Goal: Information Seeking & Learning: Learn about a topic

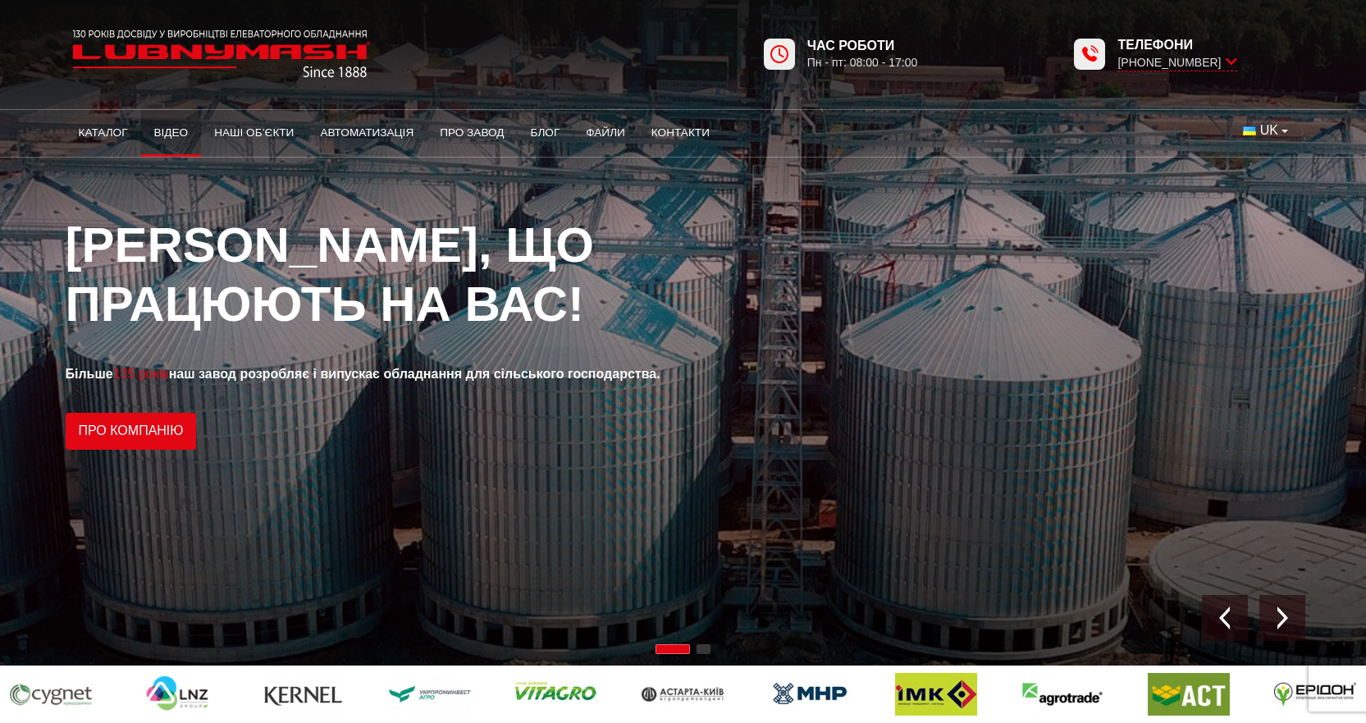
click at [153, 135] on link "Відео" at bounding box center [171, 133] width 61 height 36
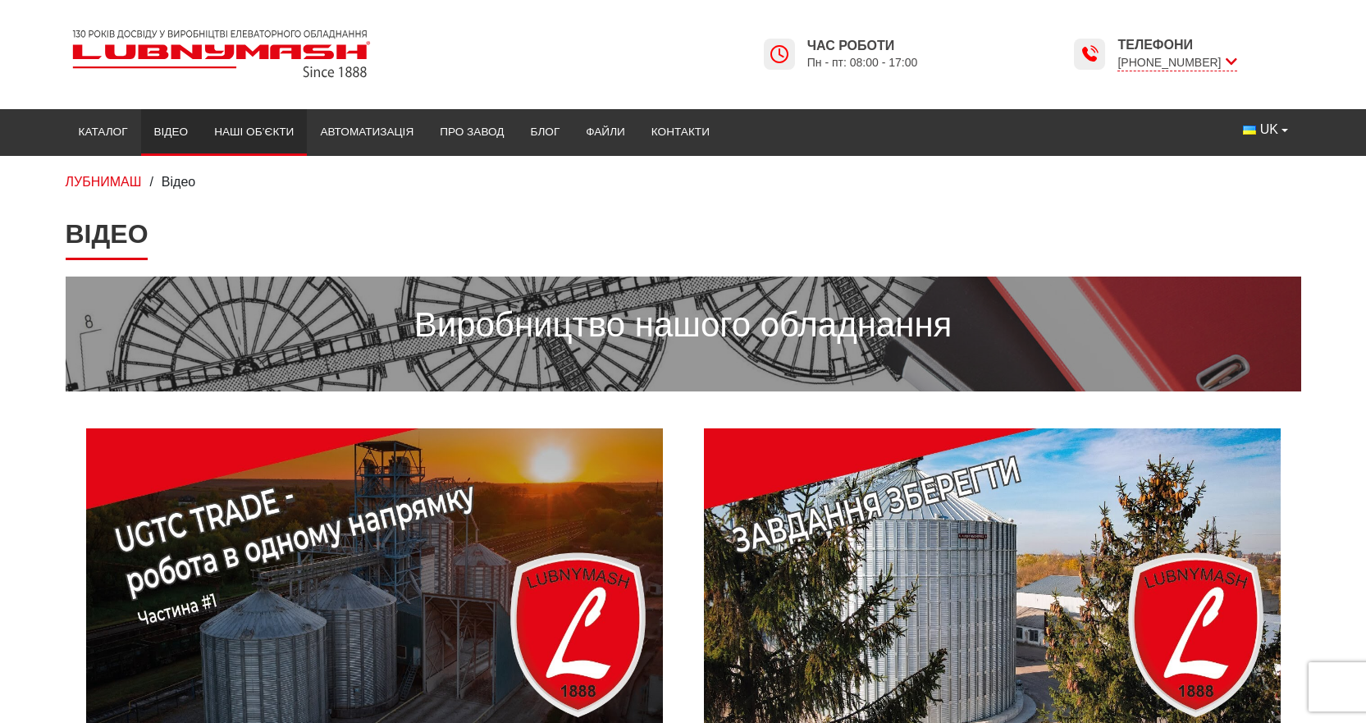
click at [240, 132] on link "Наші об’єкти" at bounding box center [254, 132] width 106 height 36
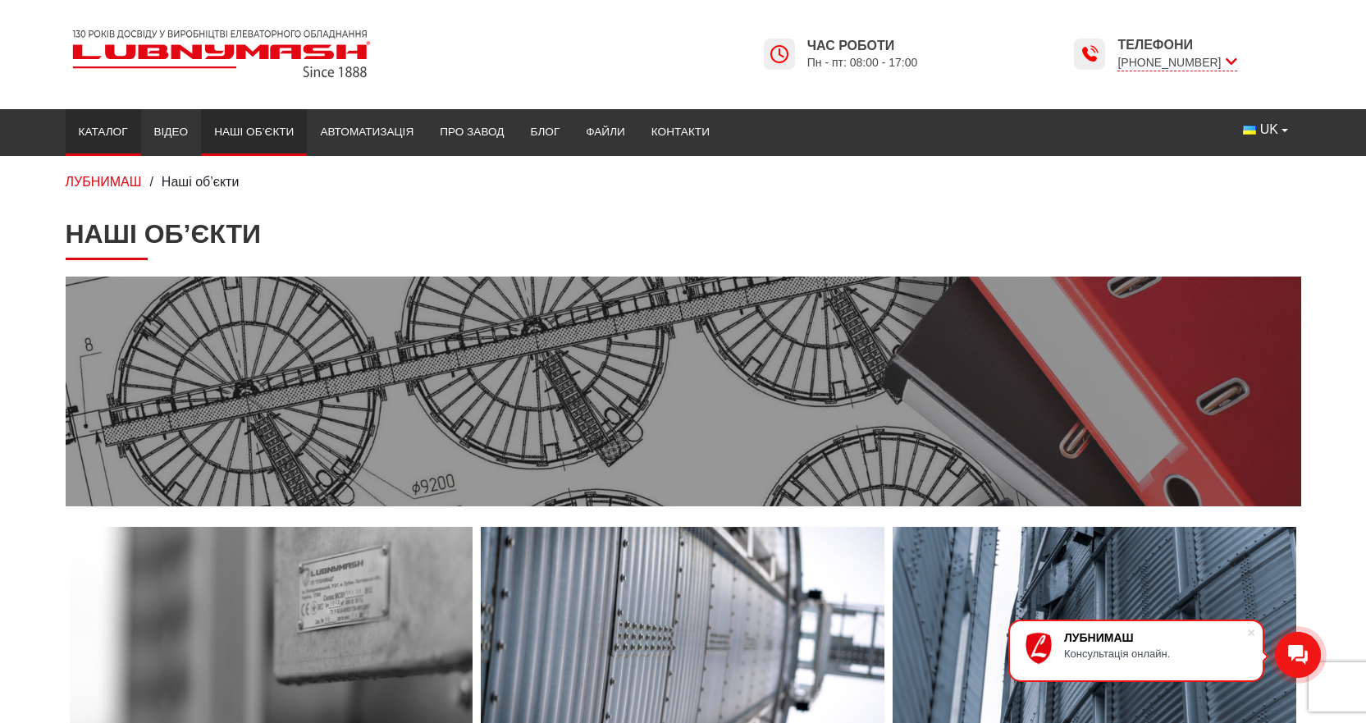
click at [84, 135] on link "Каталог" at bounding box center [103, 132] width 75 height 36
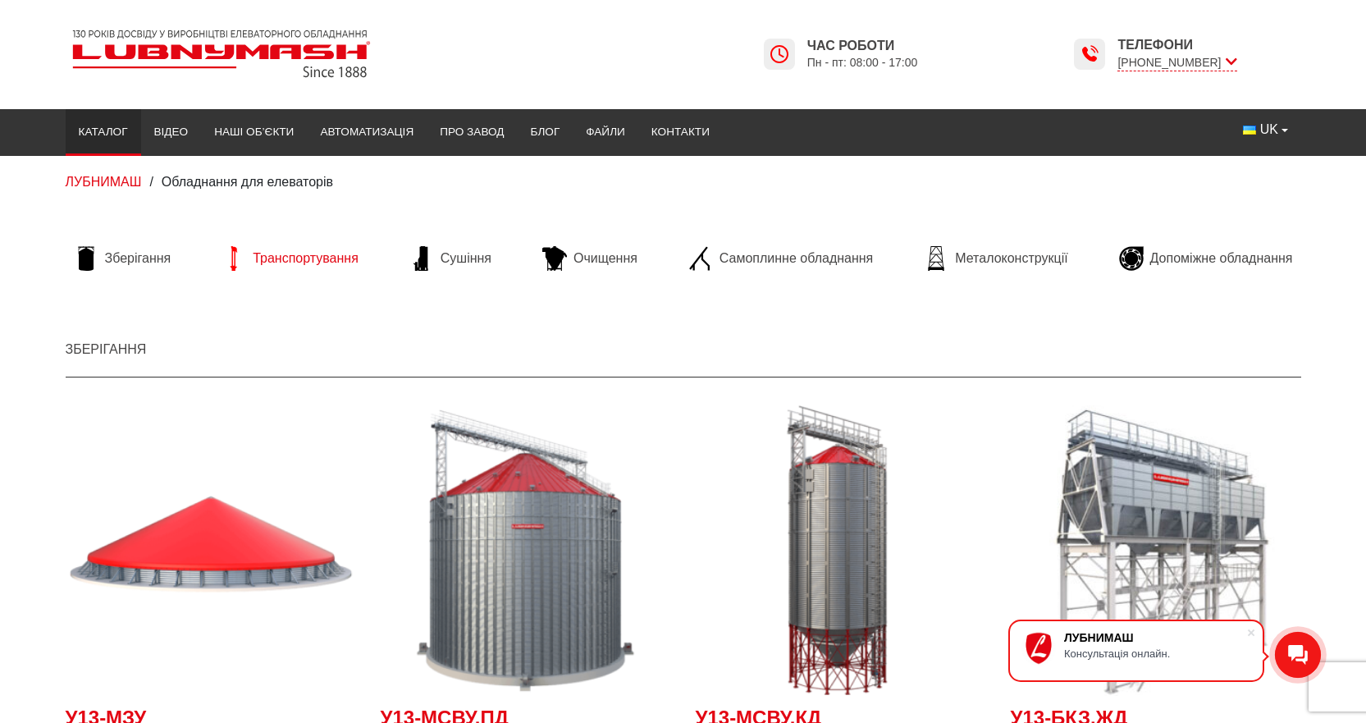
click at [291, 258] on span "Транспортування" at bounding box center [306, 258] width 106 height 18
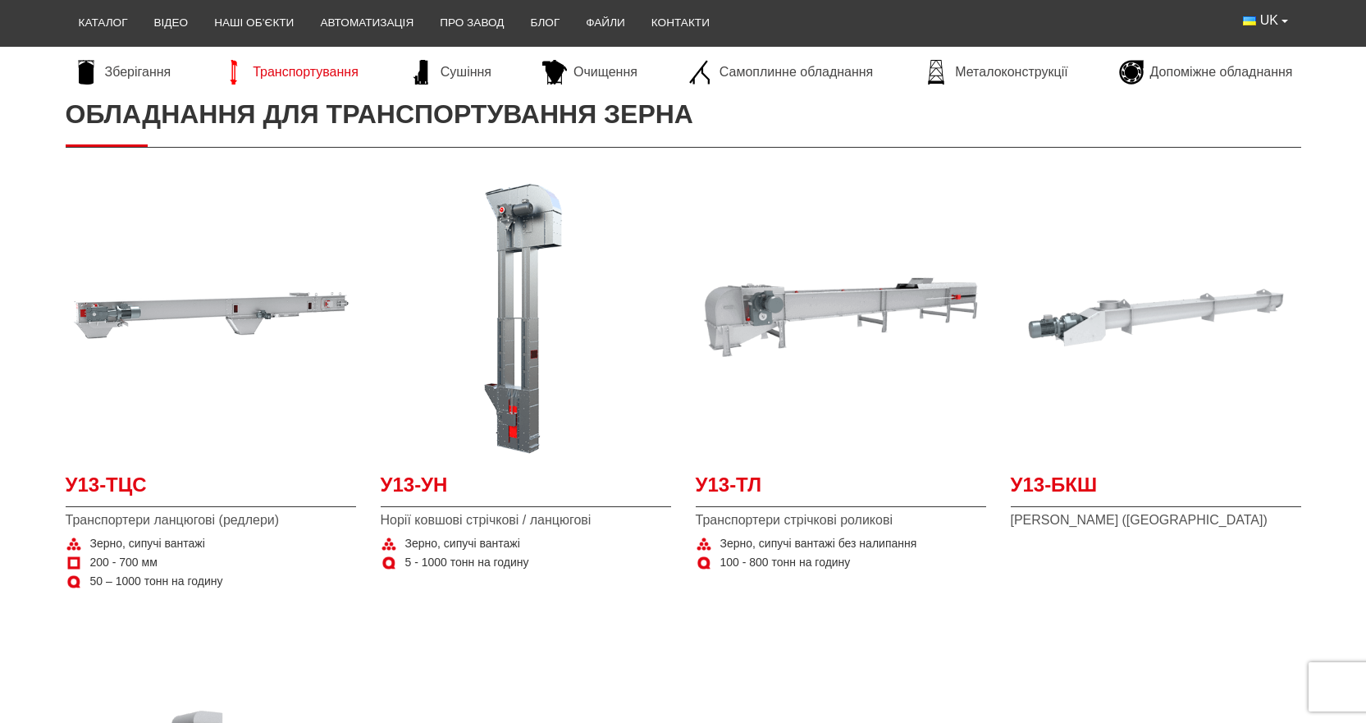
scroll to position [246, 0]
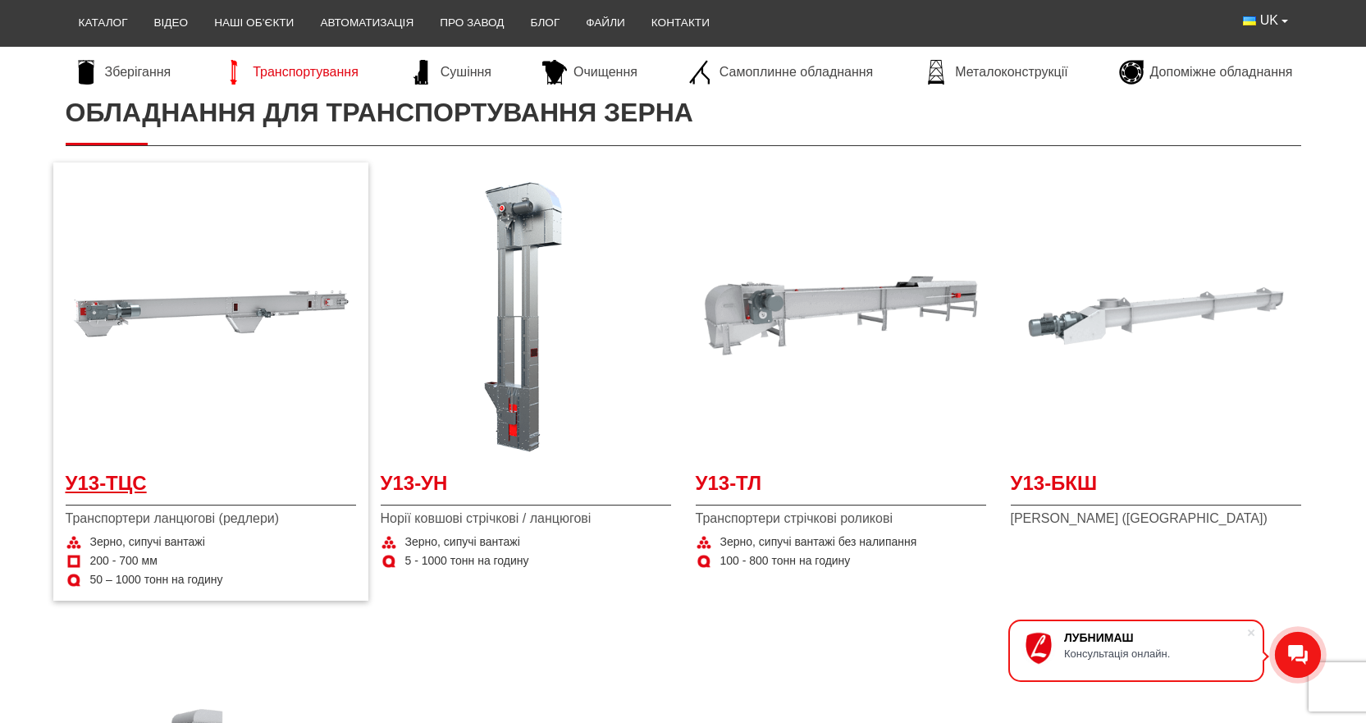
click at [123, 481] on span "У13-ТЦС" at bounding box center [211, 487] width 290 height 37
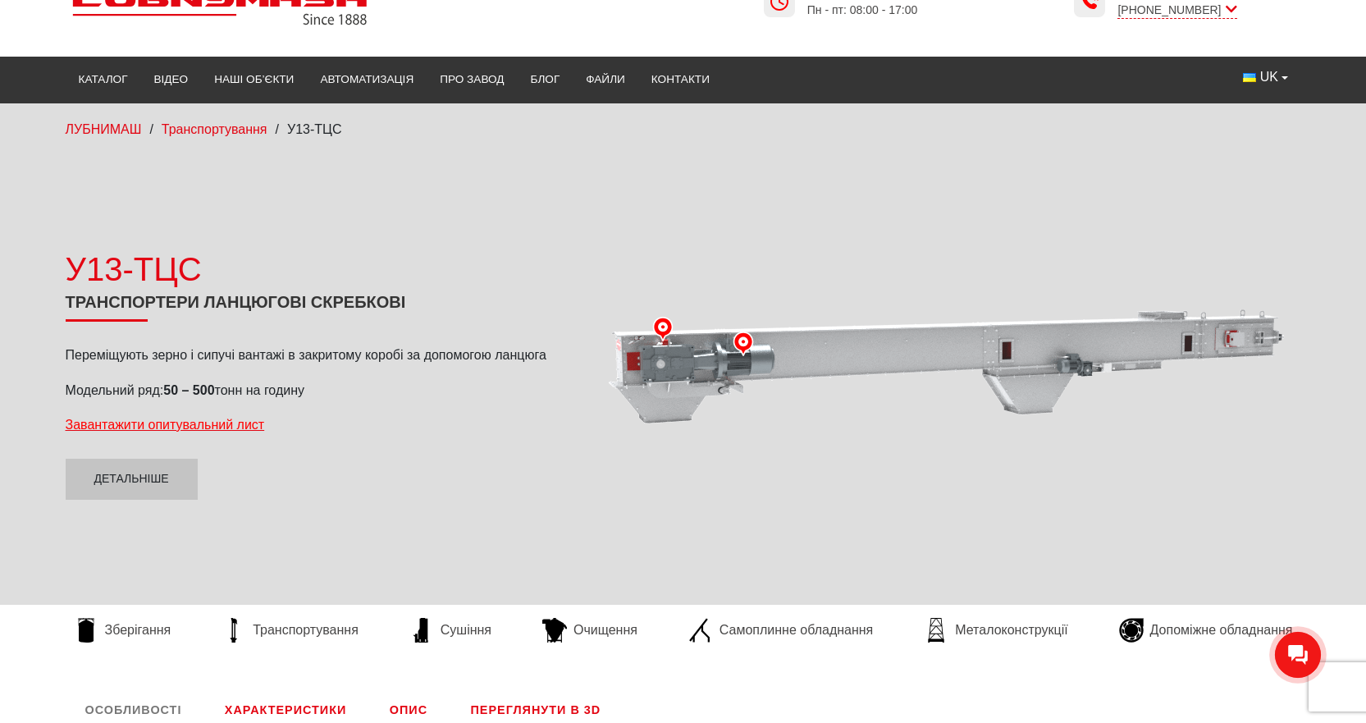
scroll to position [82, 0]
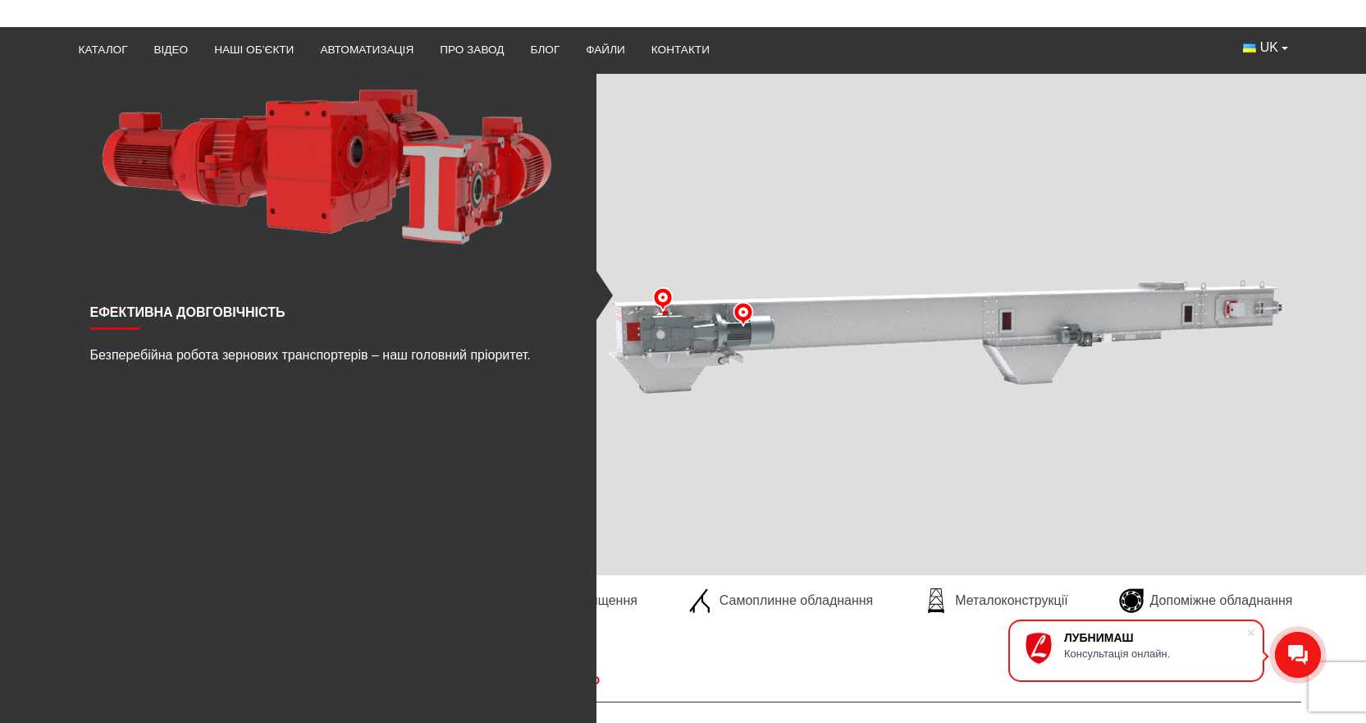
click at [743, 311] on img at bounding box center [743, 314] width 25 height 25
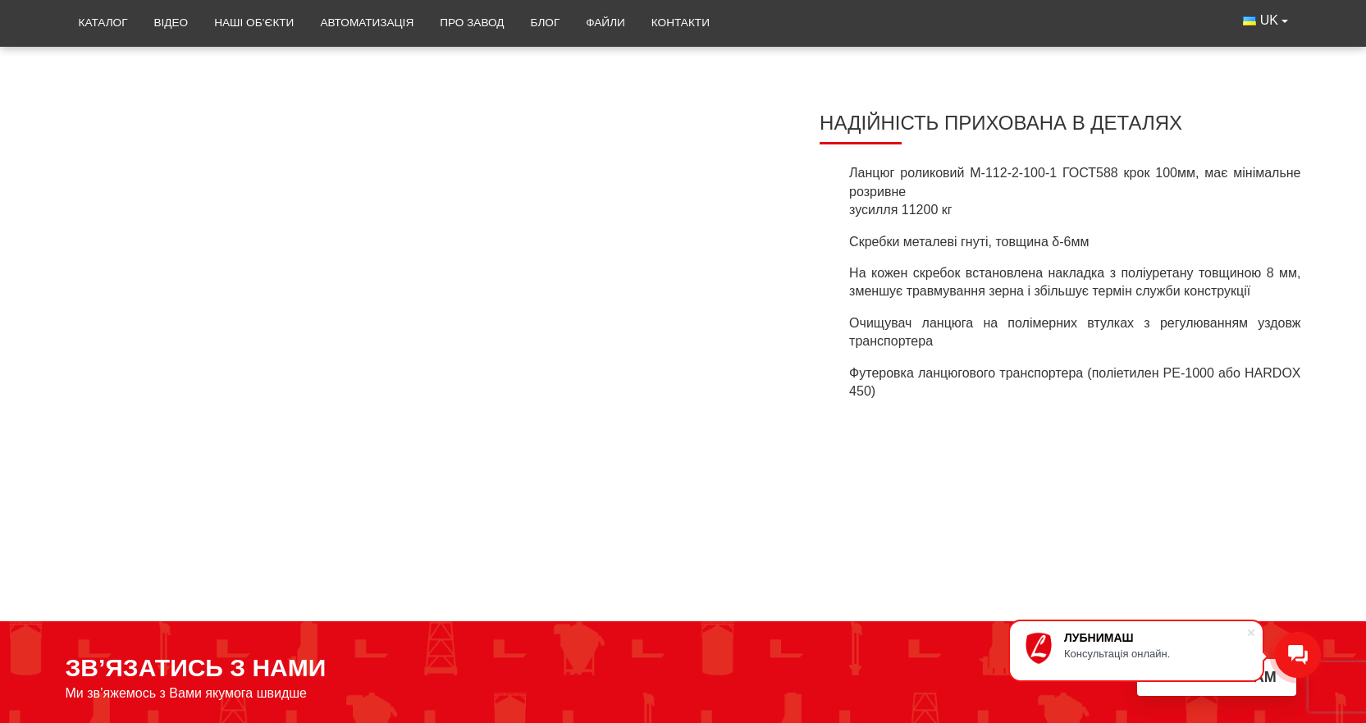
scroll to position [2379, 0]
